Goal: Navigation & Orientation: Find specific page/section

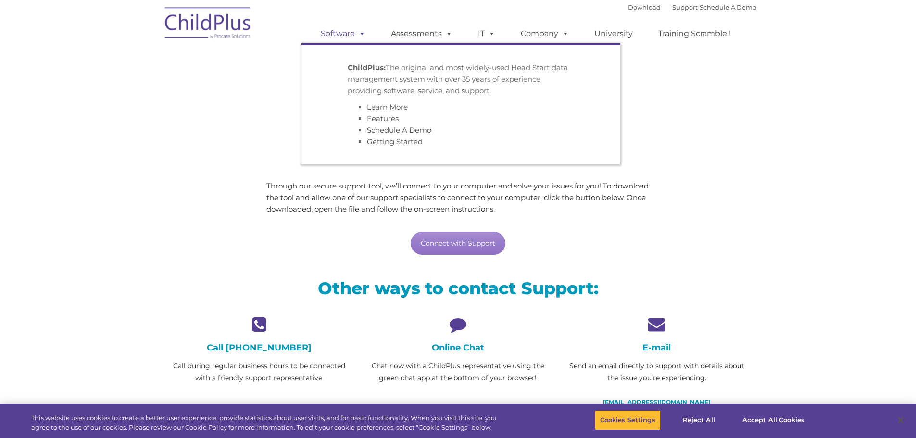
click at [345, 35] on link "Software" at bounding box center [343, 33] width 64 height 19
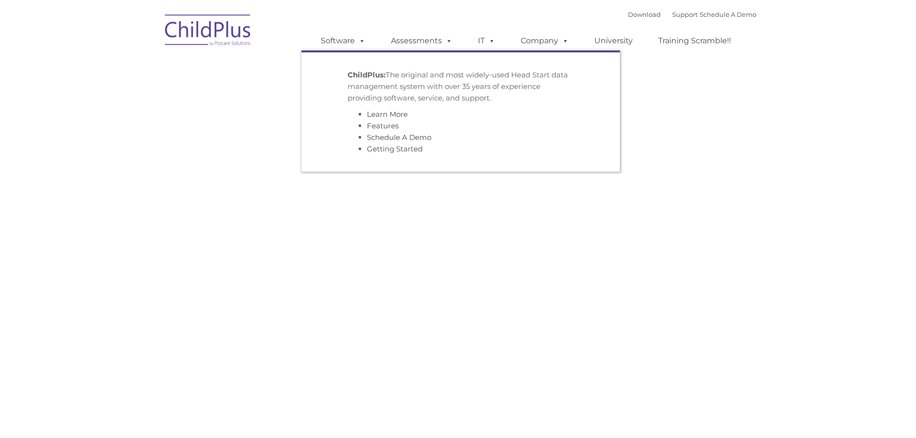
type input ""
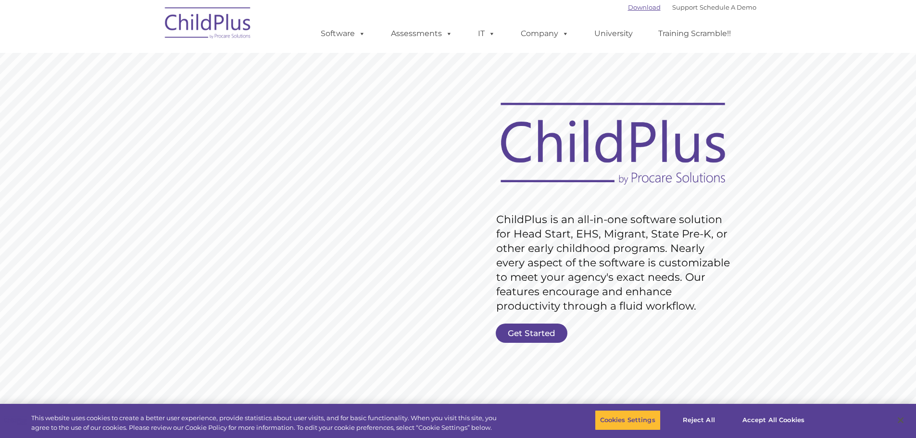
click at [628, 6] on link "Download" at bounding box center [644, 7] width 33 height 8
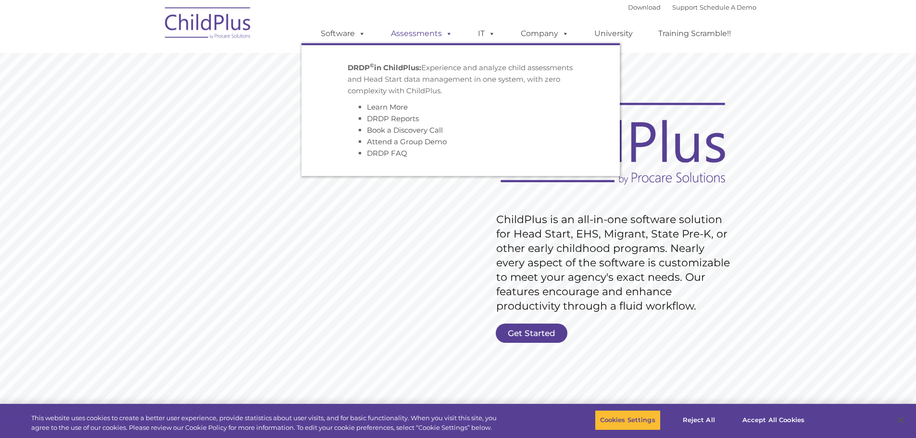
click at [440, 36] on link "Assessments" at bounding box center [421, 33] width 81 height 19
